Goal: Task Accomplishment & Management: Use online tool/utility

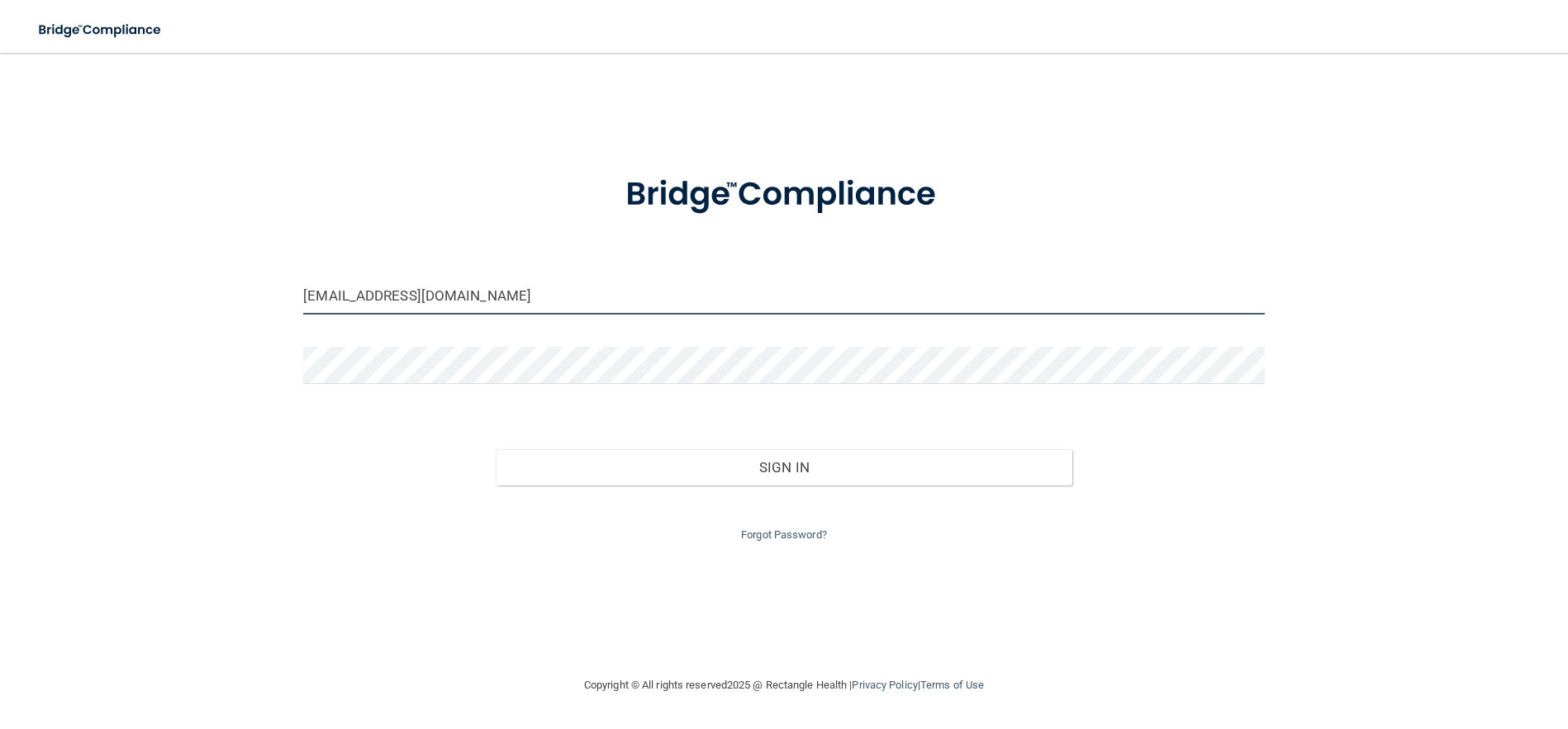
click at [417, 295] on input "[EMAIL_ADDRESS][DOMAIN_NAME]" at bounding box center [784, 296] width 962 height 38
click at [454, 296] on input "[EMAIL_ADDRESS][DOMAIN_NAME]" at bounding box center [784, 296] width 962 height 38
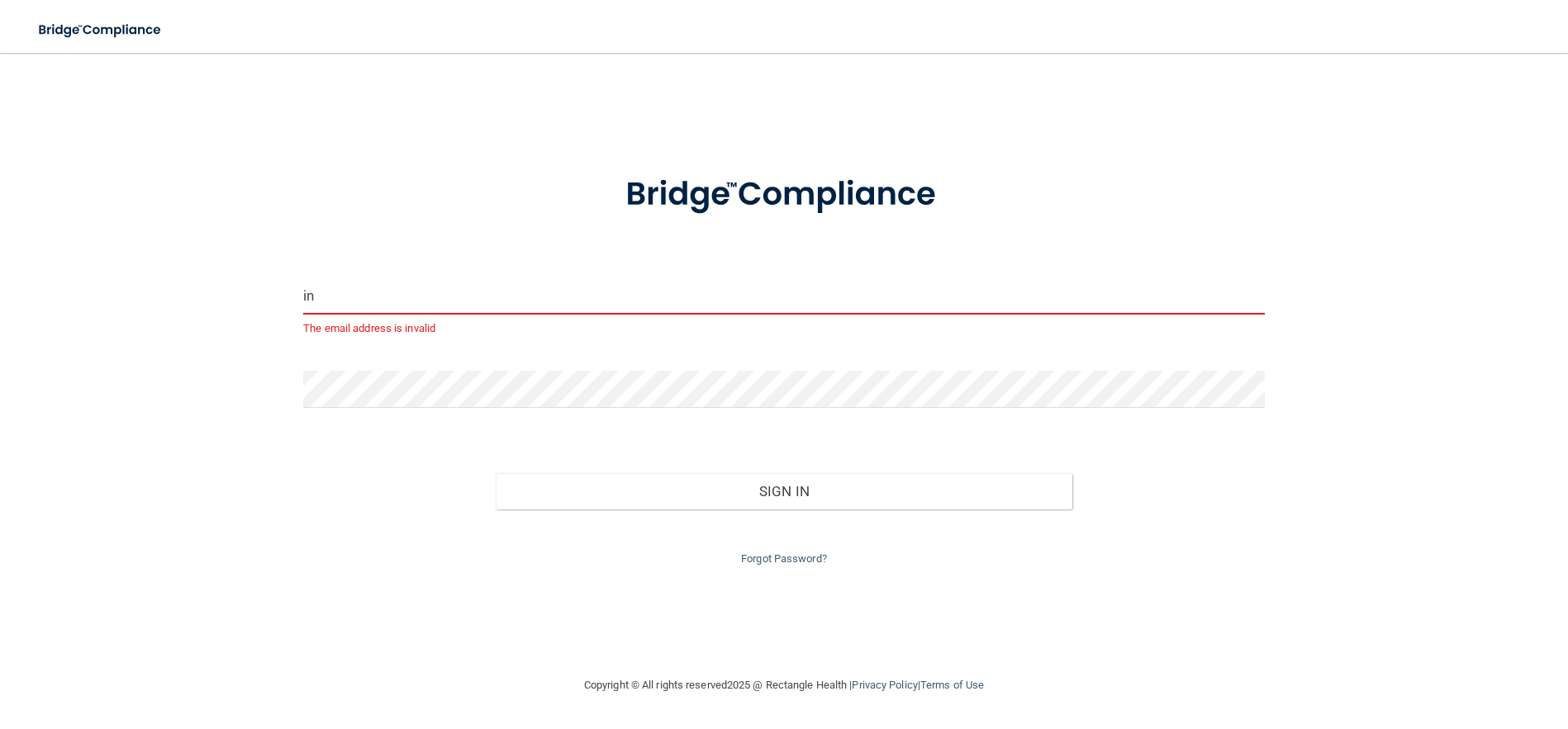
type input "i"
type input "[PERSON_NAME][EMAIL_ADDRESS][DOMAIN_NAME]"
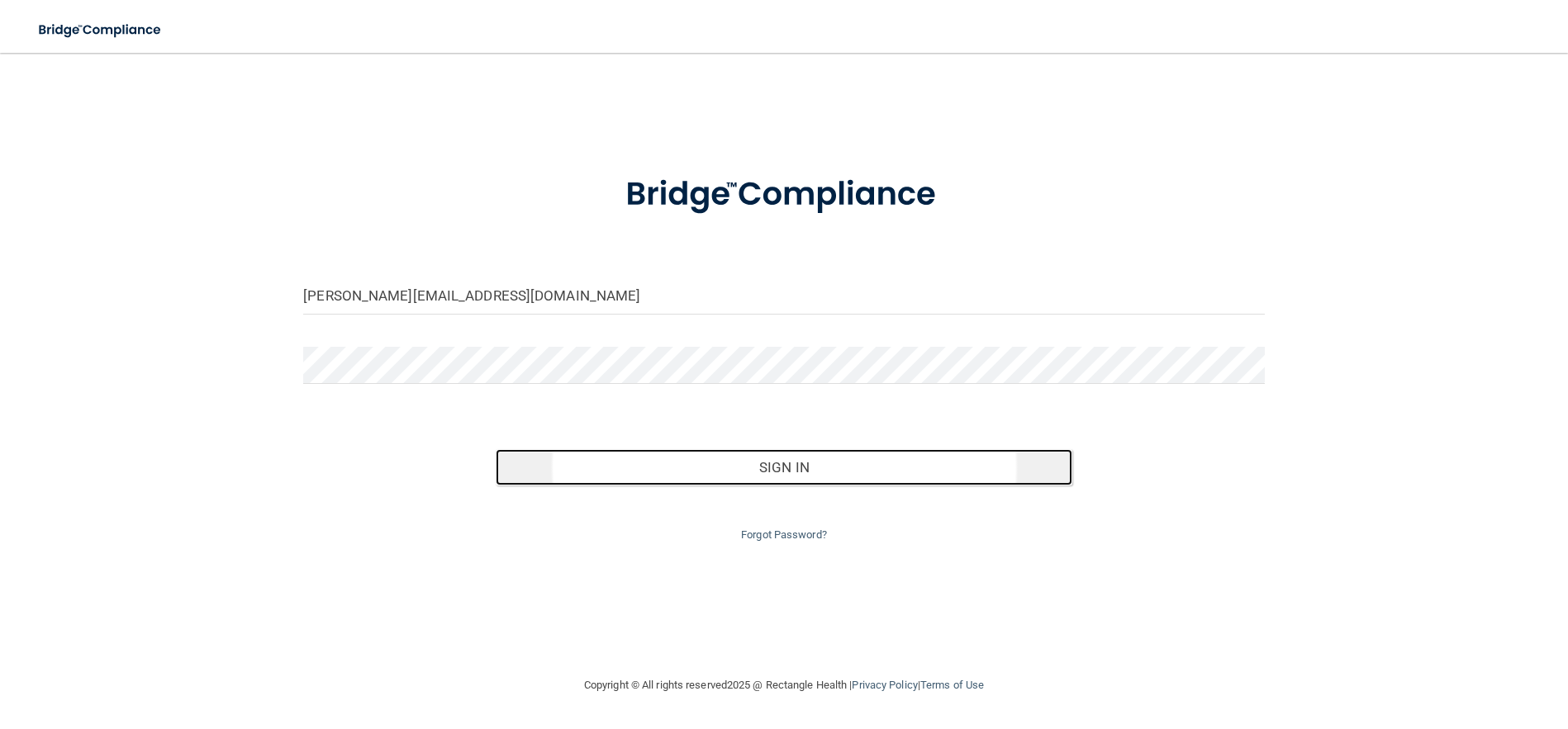
click at [777, 466] on button "Sign In" at bounding box center [784, 467] width 577 height 37
click at [750, 472] on button "Sign In" at bounding box center [784, 467] width 577 height 37
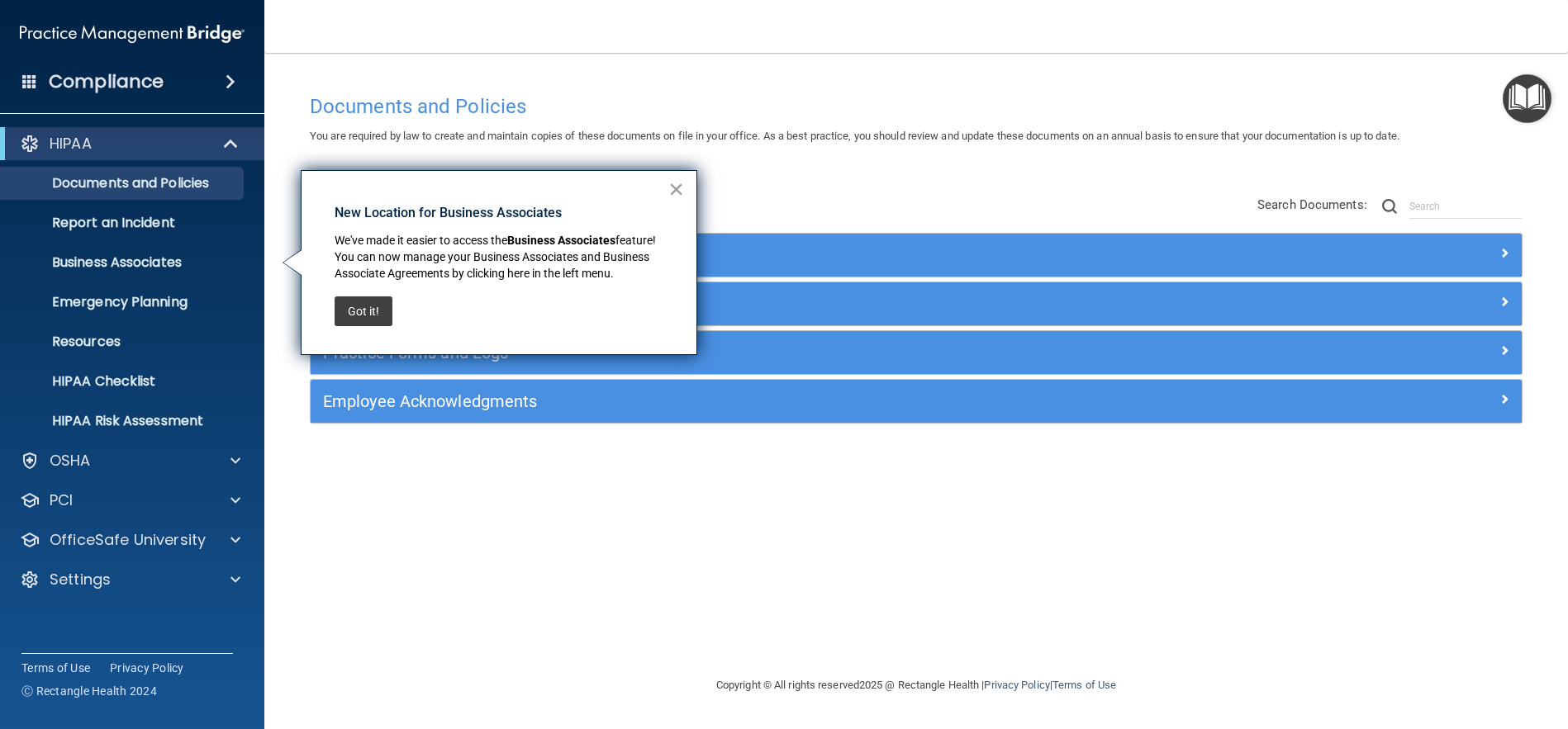
click at [677, 182] on button "×" at bounding box center [675, 189] width 16 height 26
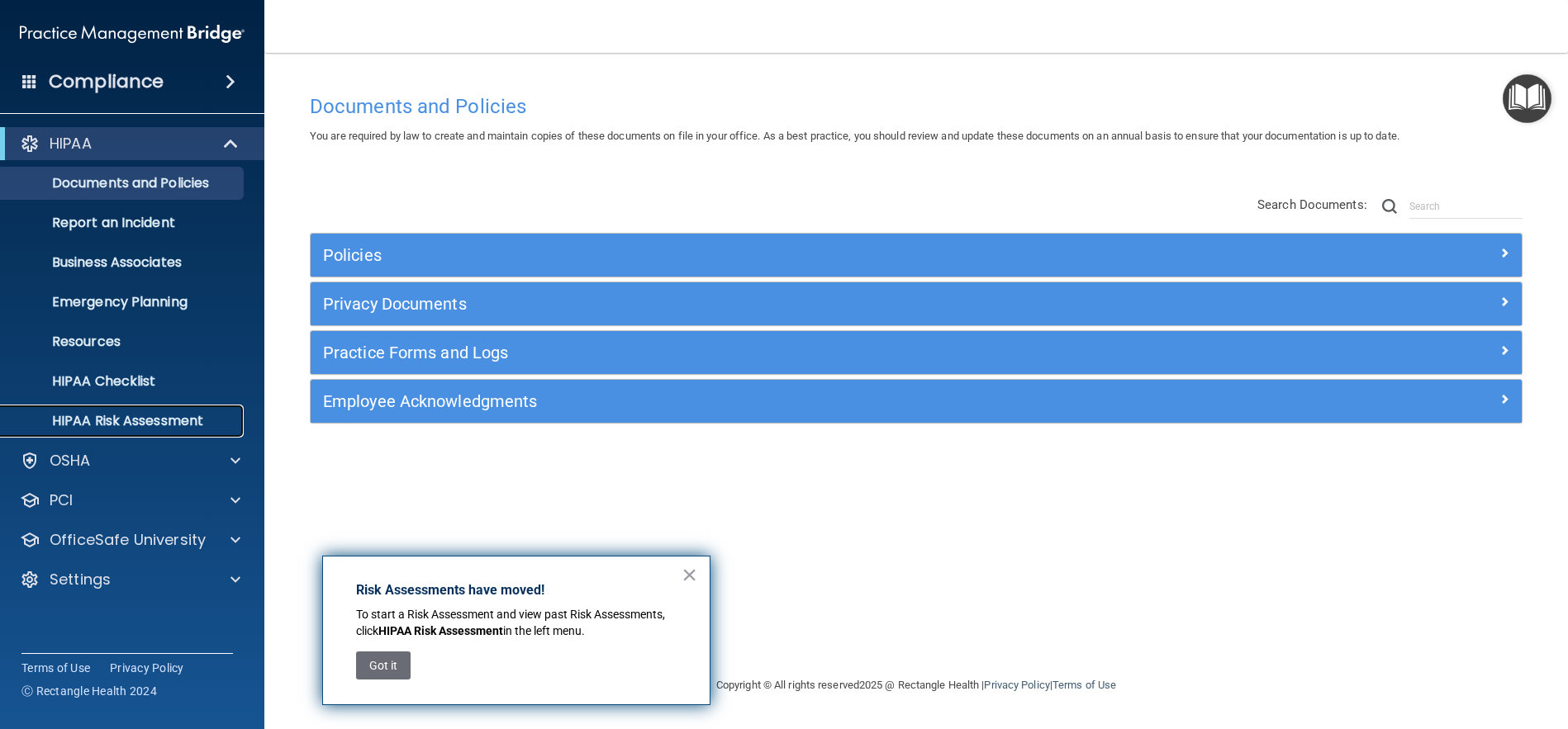
click at [142, 413] on p "HIPAA Risk Assessment" at bounding box center [123, 422] width 225 height 17
